Goal: Transaction & Acquisition: Download file/media

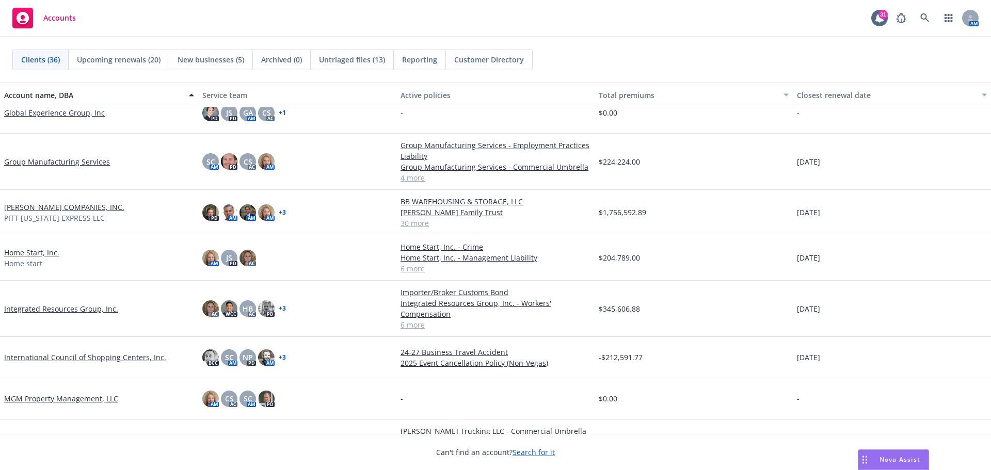
scroll to position [516, 0]
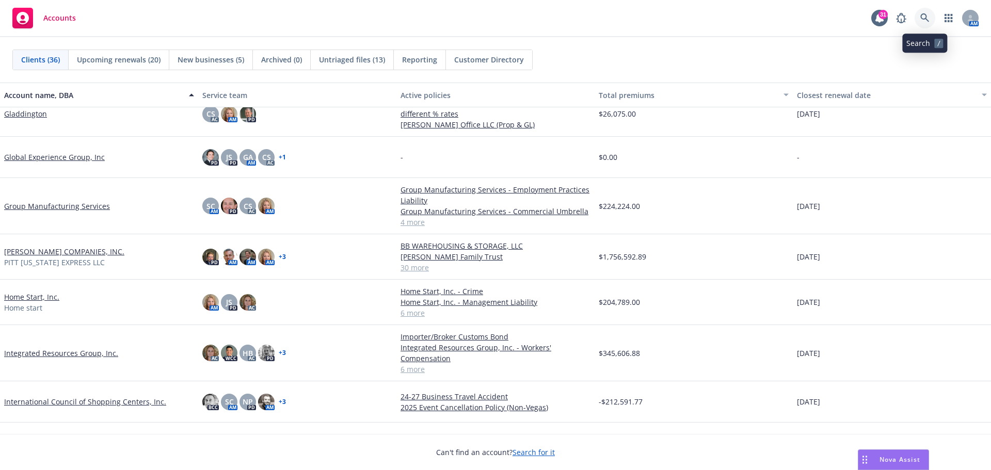
click at [922, 17] on icon at bounding box center [925, 17] width 9 height 9
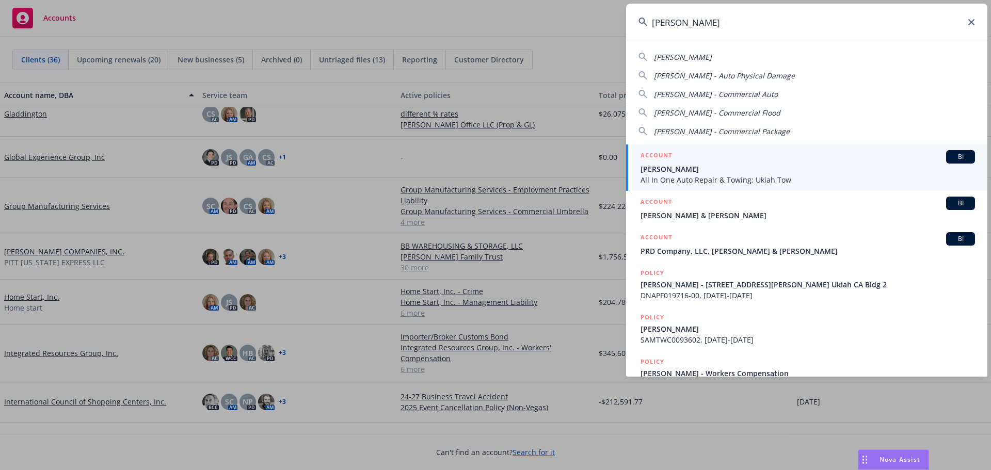
type input "[PERSON_NAME]"
click at [670, 173] on span "[PERSON_NAME]" at bounding box center [808, 169] width 335 height 11
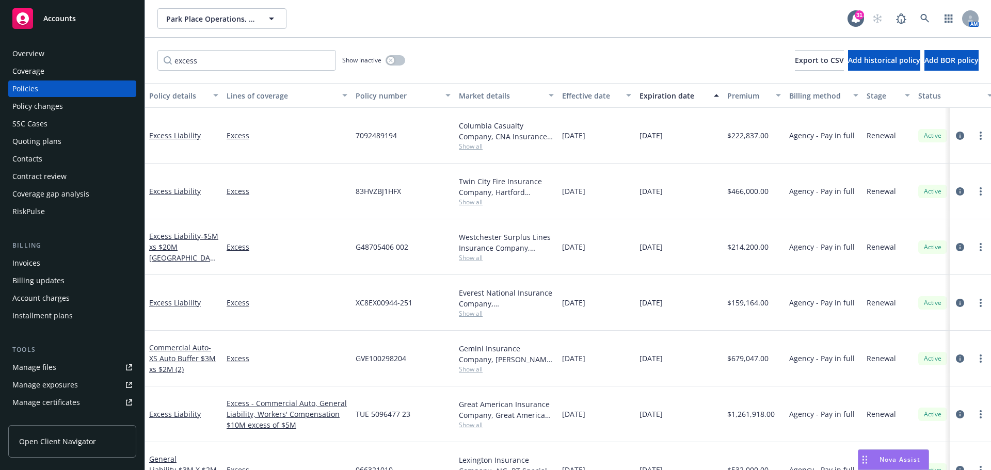
click at [30, 366] on div "Manage files" at bounding box center [34, 367] width 44 height 17
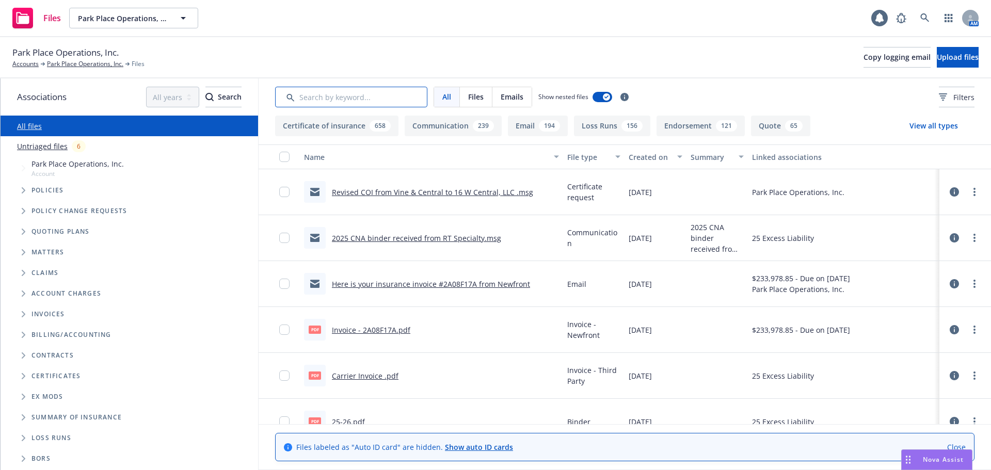
click at [310, 103] on input "Search by keyword..." at bounding box center [351, 97] width 152 height 21
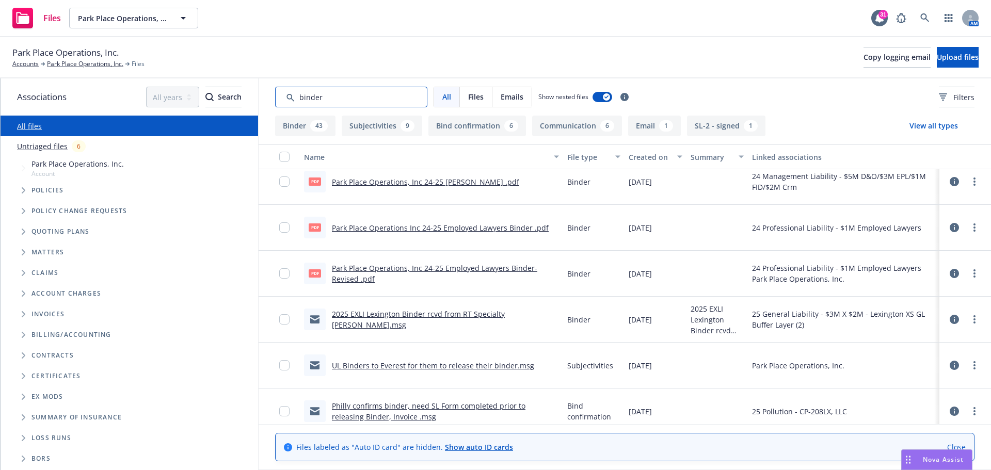
scroll to position [586, 0]
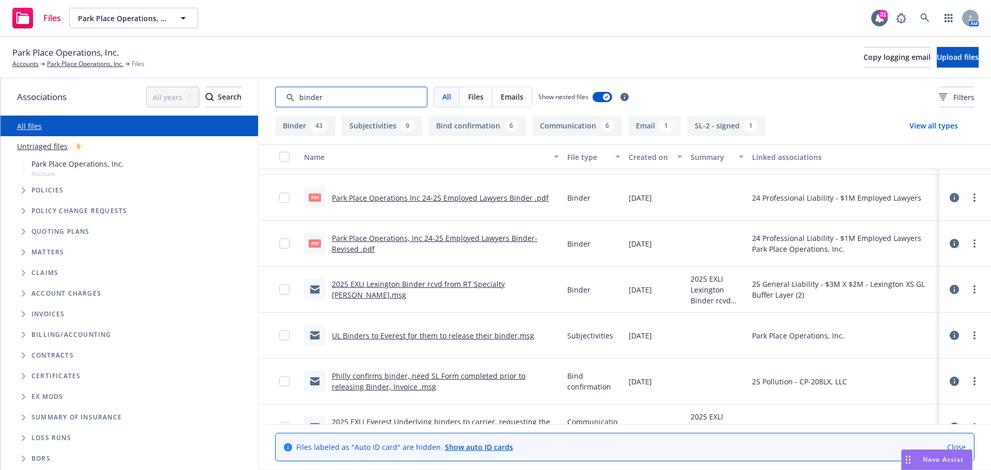
type input "binder"
click at [449, 337] on link "UL Binders to Everest for them to release their binder.msg" at bounding box center [433, 336] width 202 height 10
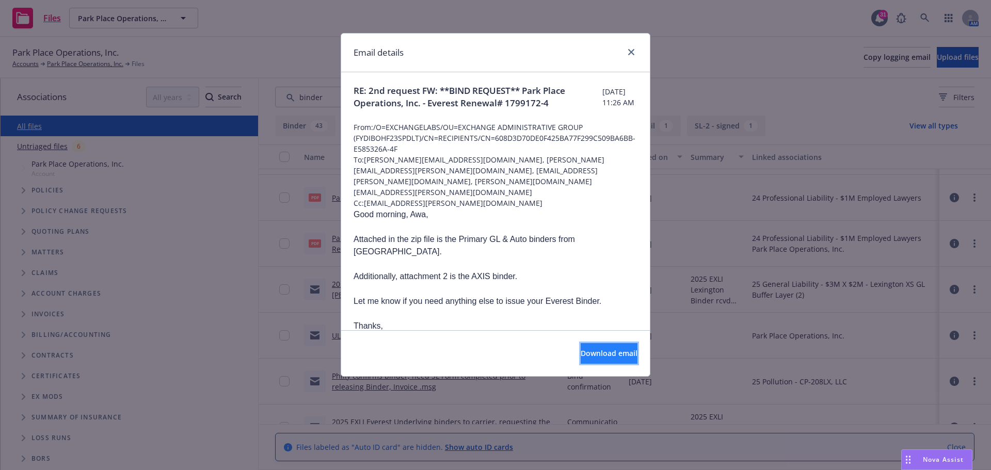
click at [581, 353] on button "Download email" at bounding box center [609, 353] width 57 height 21
click at [627, 51] on link "close" at bounding box center [631, 52] width 12 height 12
